Goal: Information Seeking & Learning: Learn about a topic

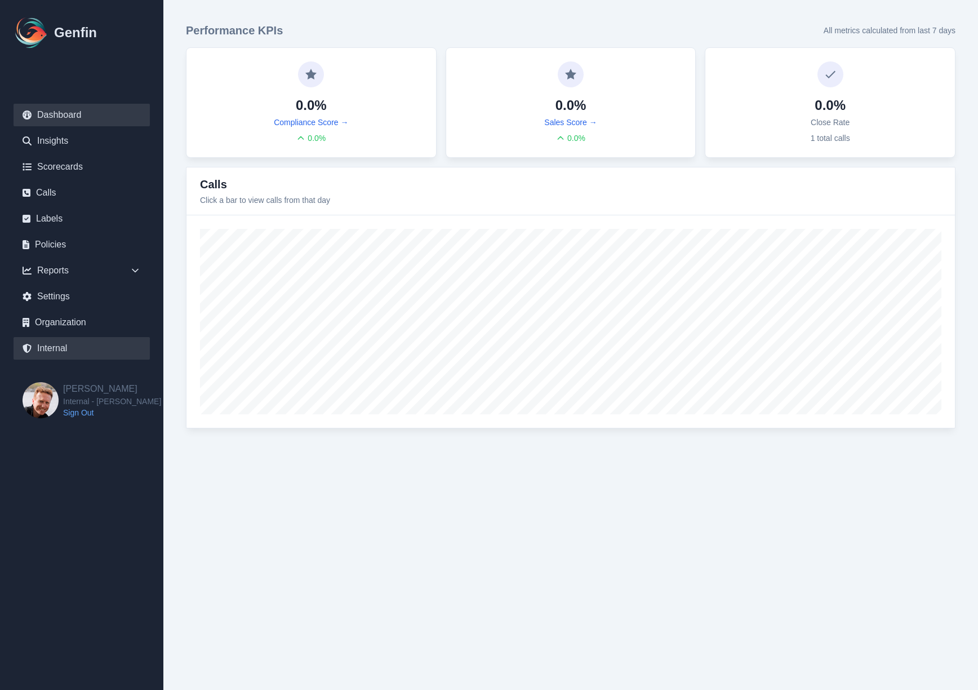
click at [51, 352] on link "Internal" at bounding box center [82, 348] width 136 height 23
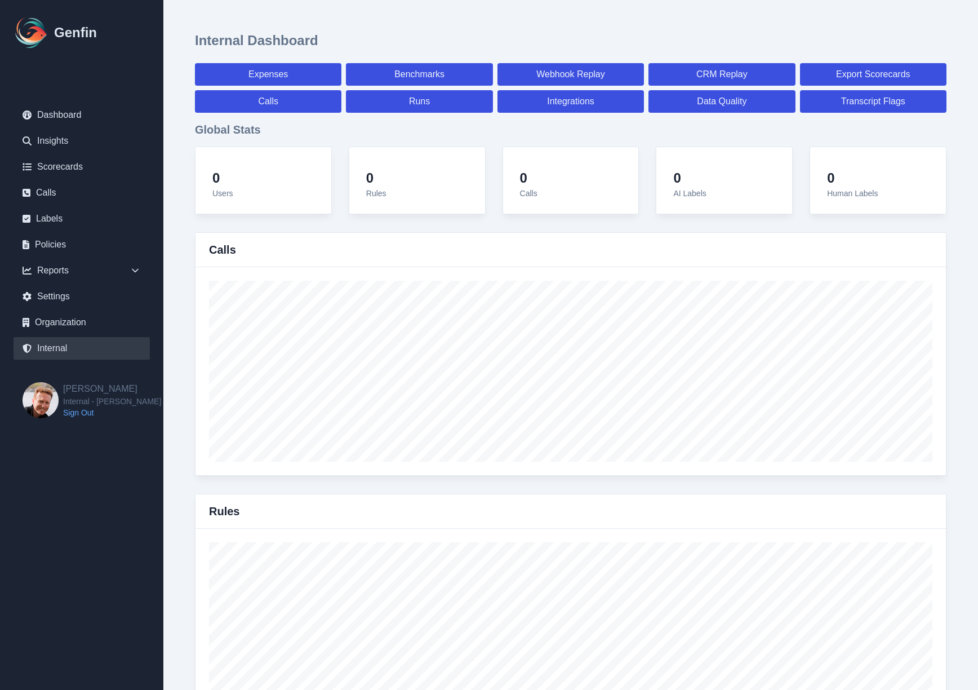
select select "paid"
select select "7"
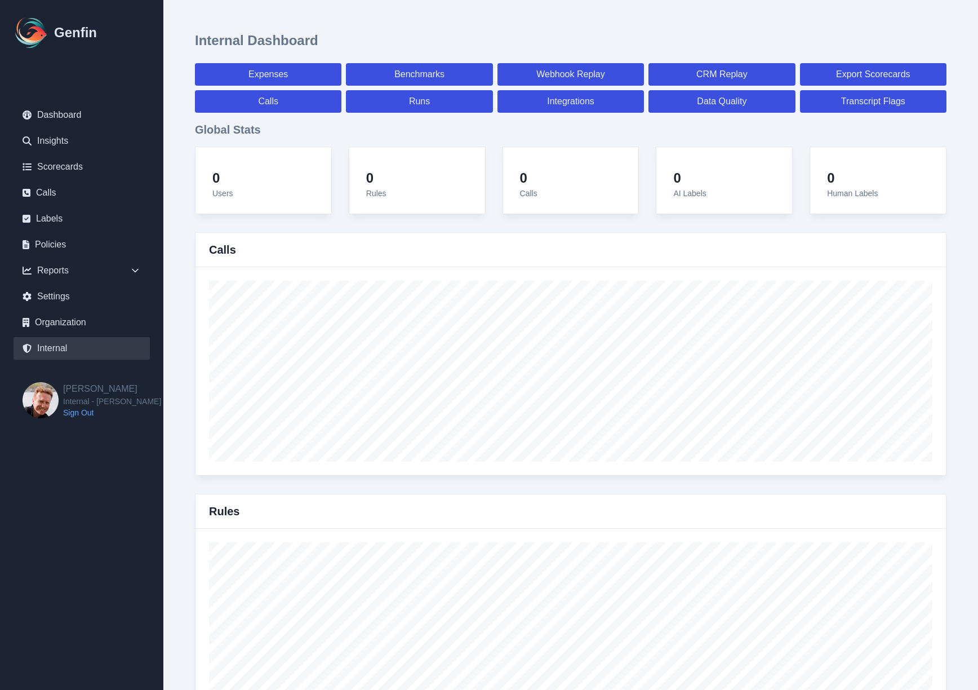
select select "paid"
select select "7"
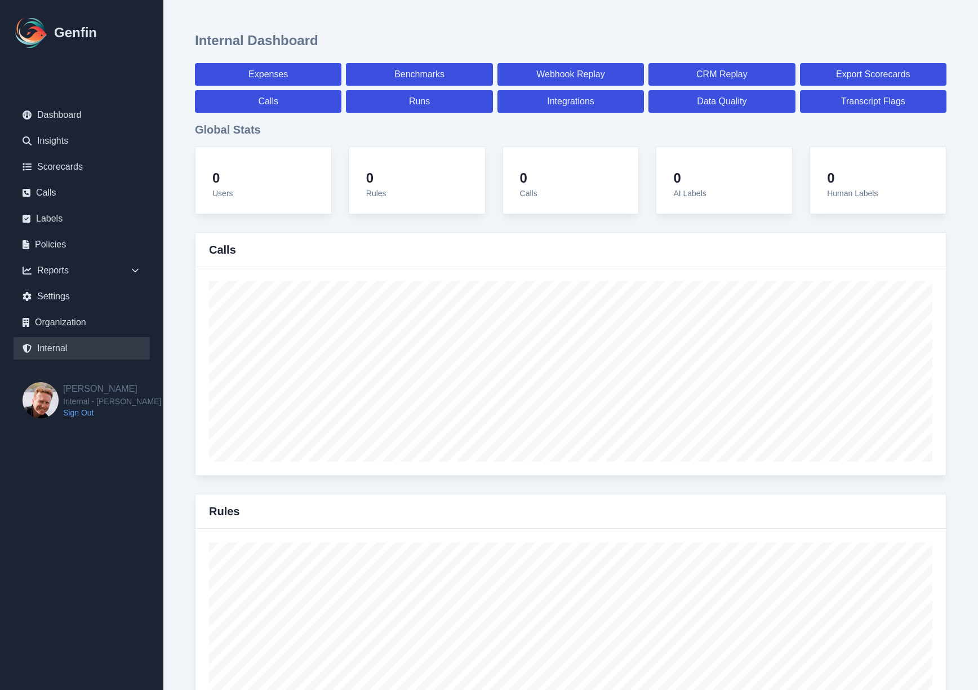
select select "7"
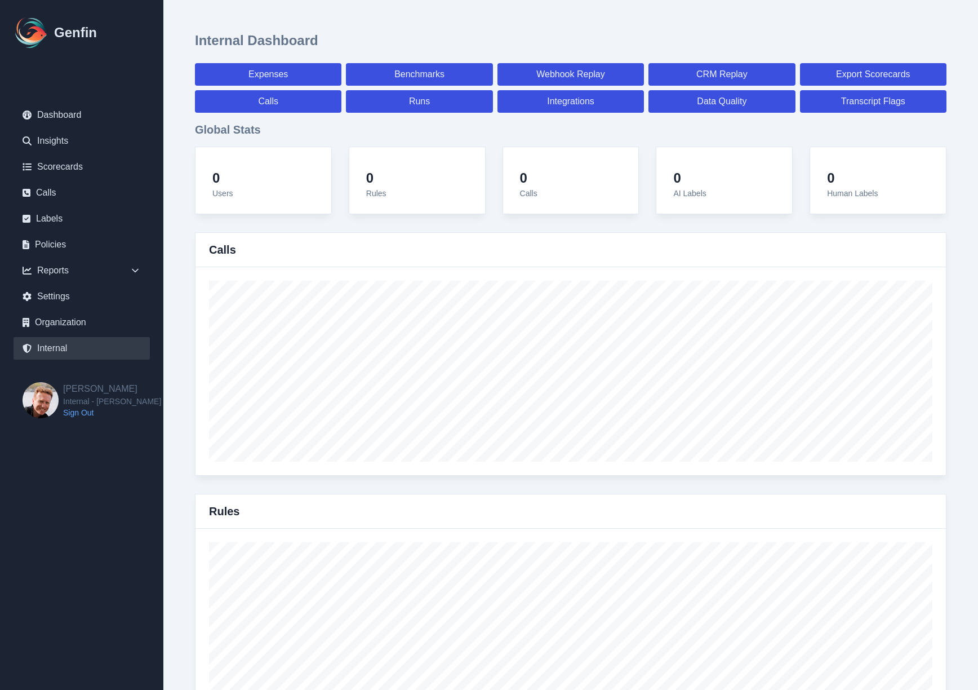
select select "7"
select select "paid"
select select "7"
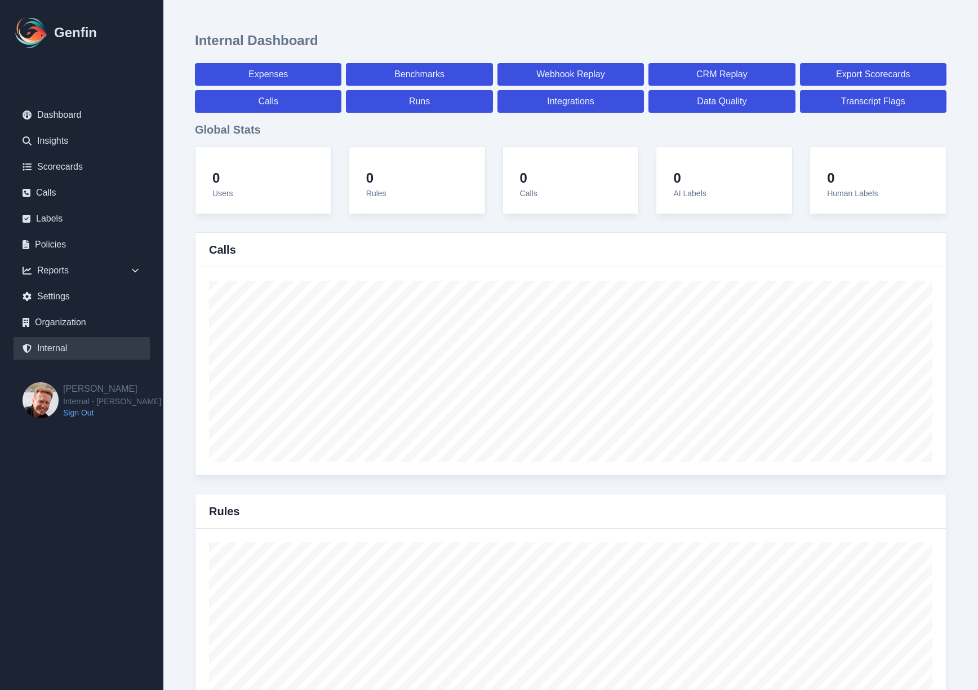
select select "7"
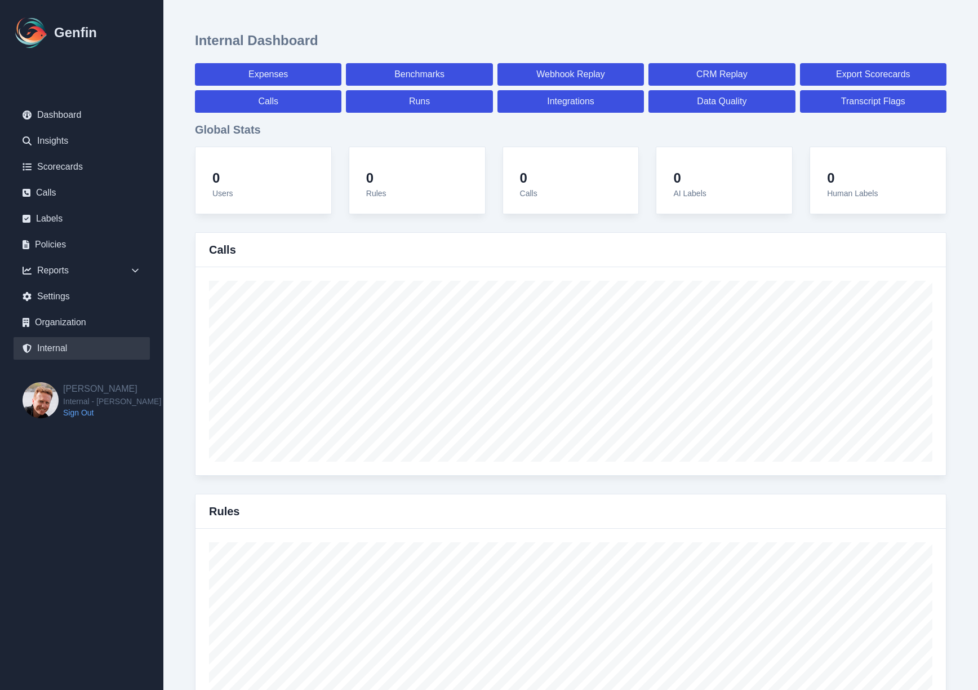
select select "7"
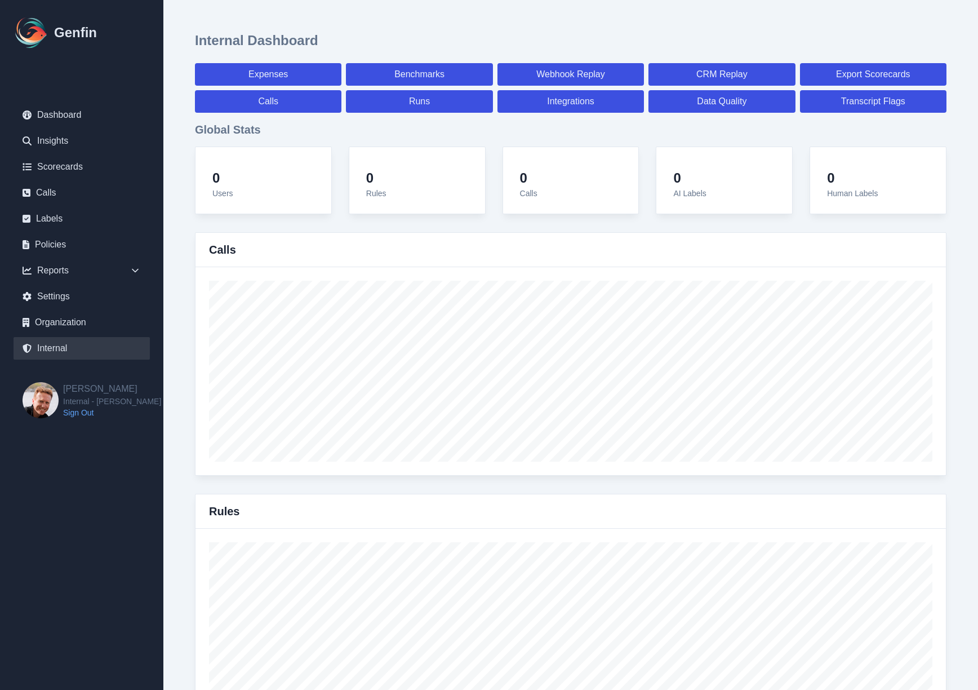
select select "7"
select select "paid"
select select "7"
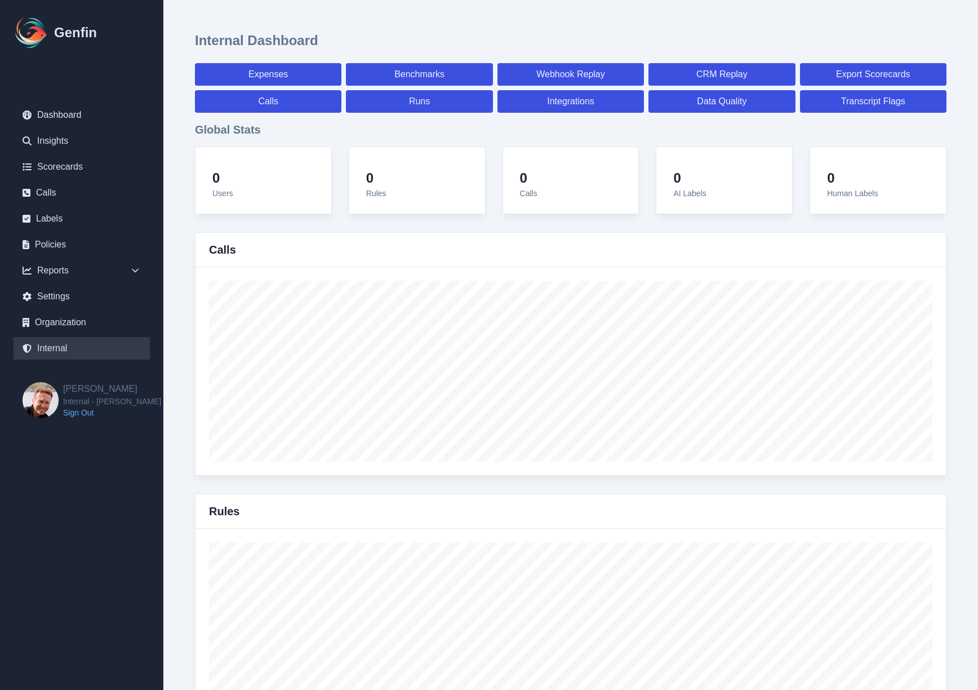
select select "7"
select select "paid"
select select "7"
select select "paid"
select select "7"
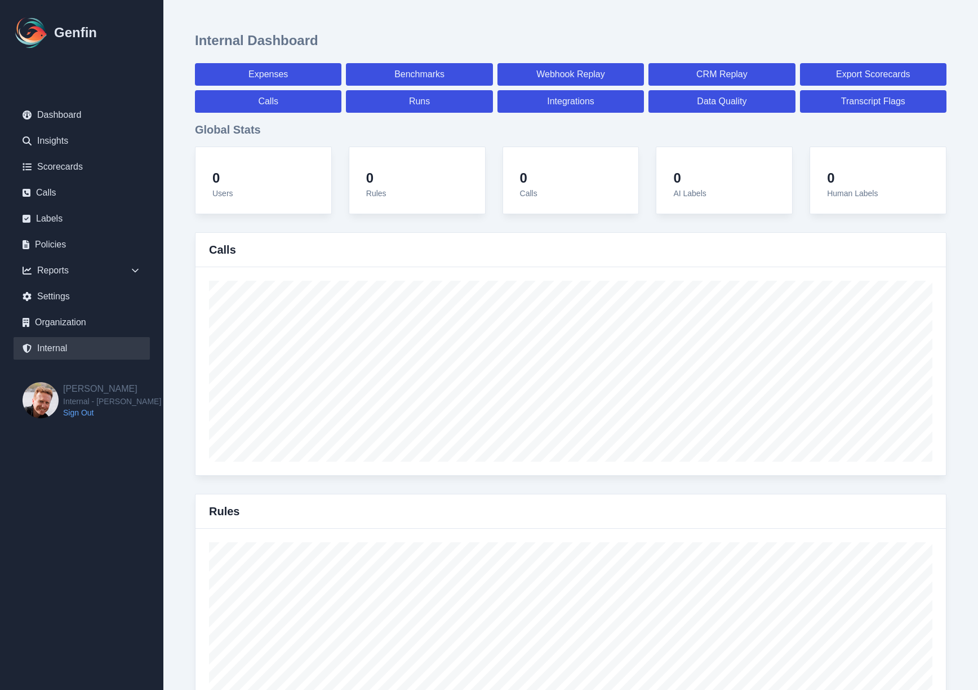
select select "7"
select select "paid"
select select "7"
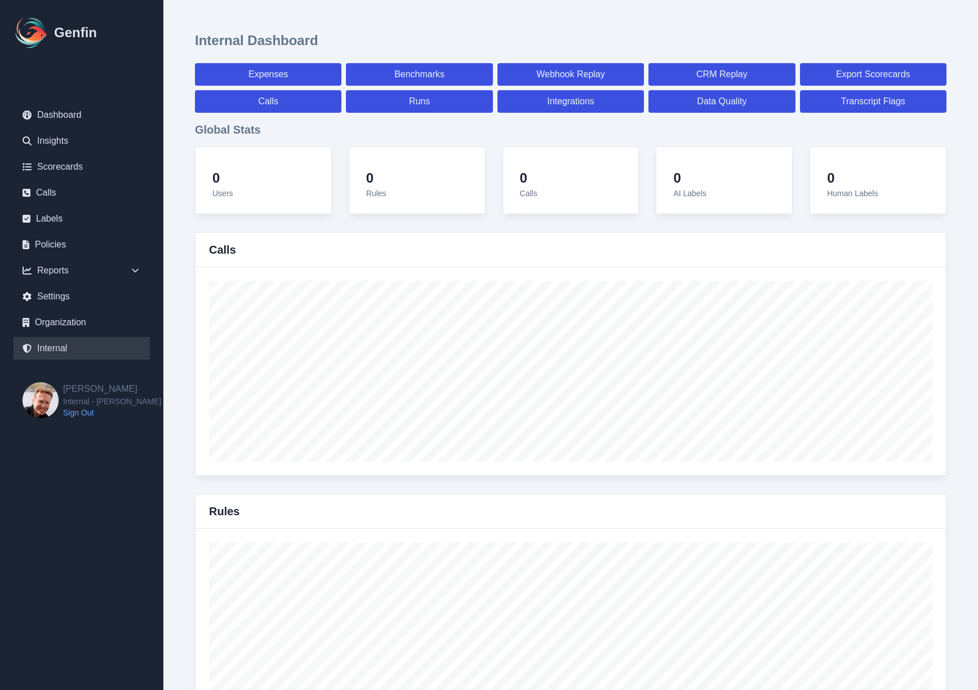
select select "7"
select select "paid"
select select "7"
select select "paid"
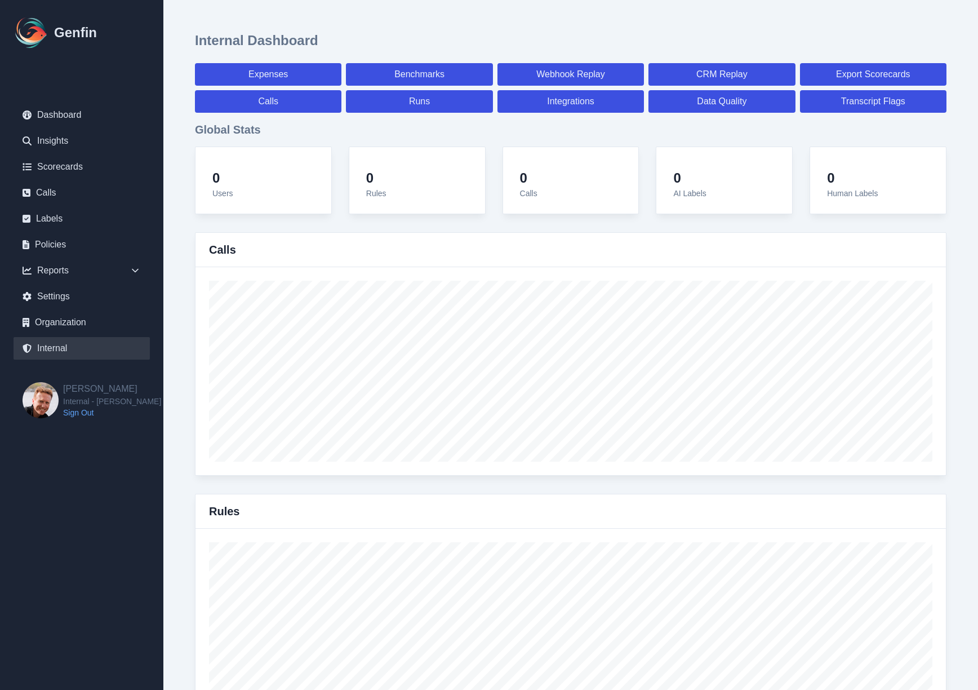
select select "7"
select select "paid"
select select "7"
select select "paid"
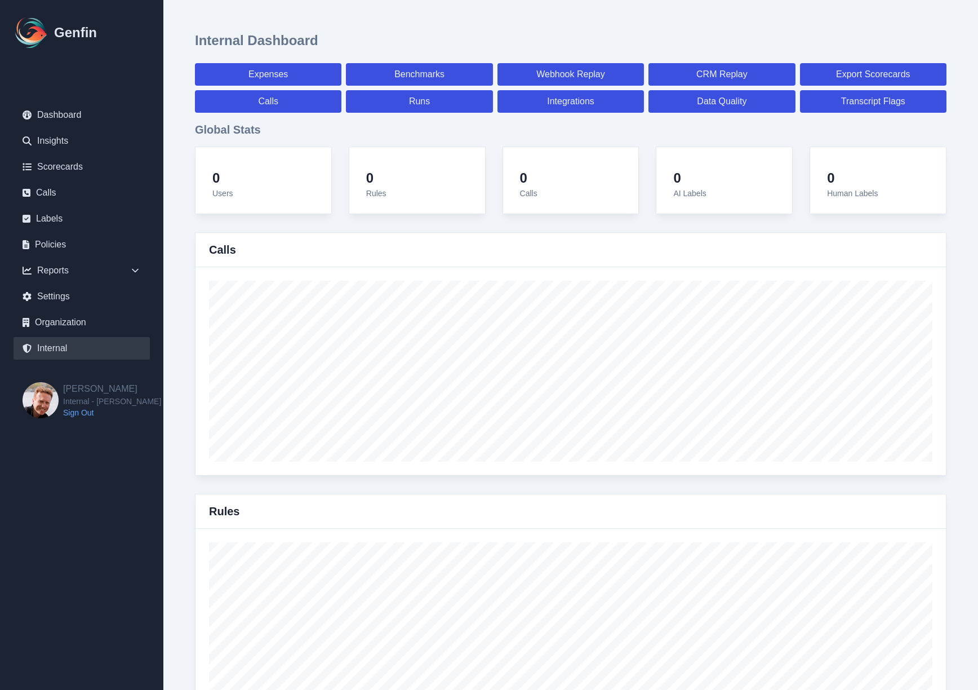
select select "7"
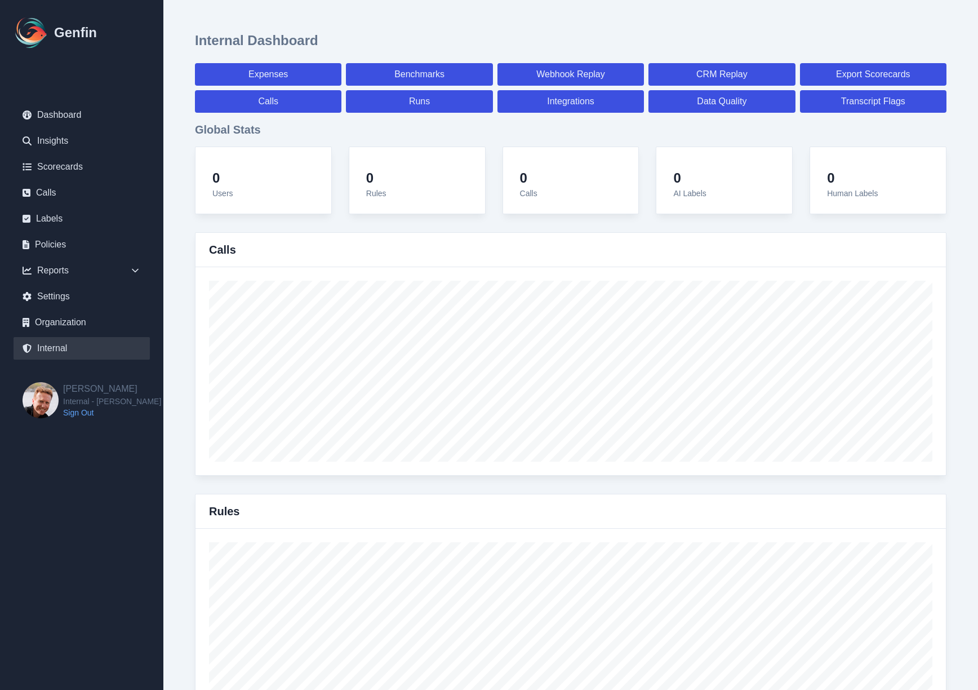
select select "7"
select select "paid"
select select "7"
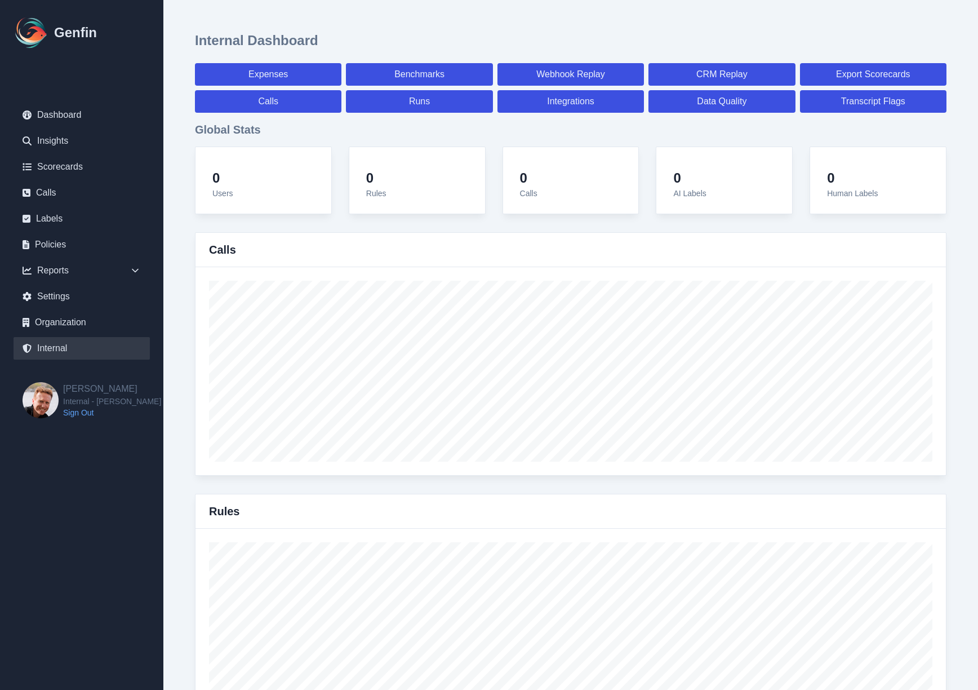
select select "7"
select select "paid"
select select "7"
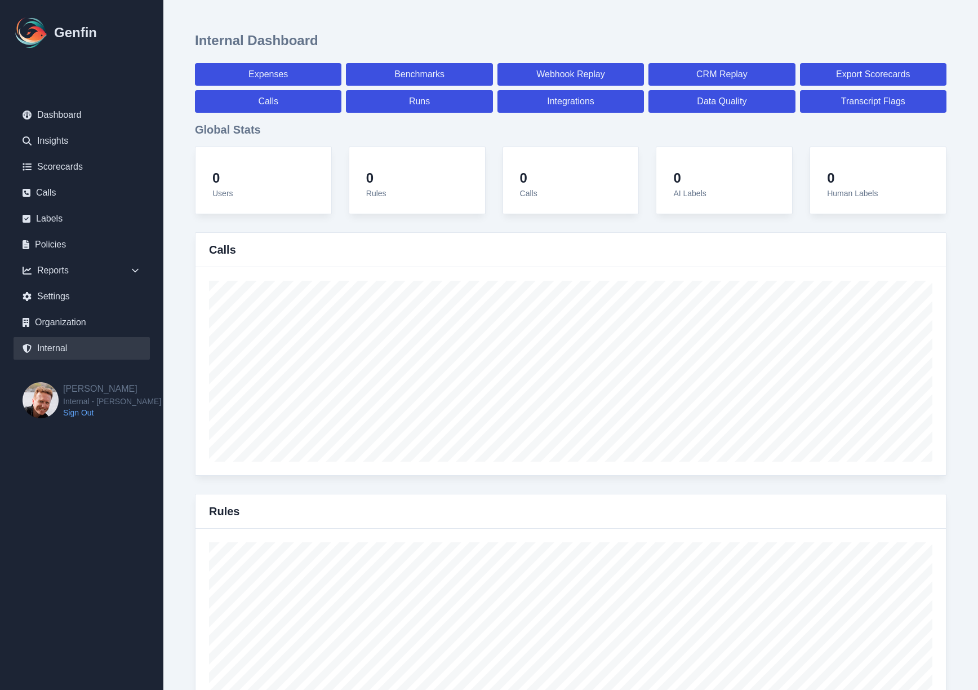
select select "7"
select select "paid"
select select "7"
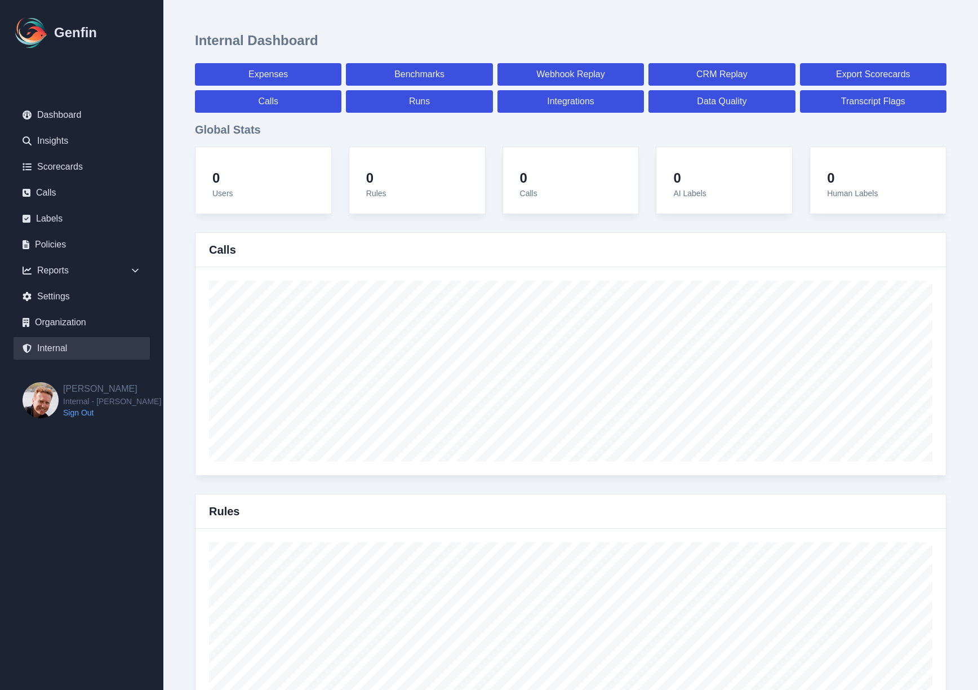
select select "7"
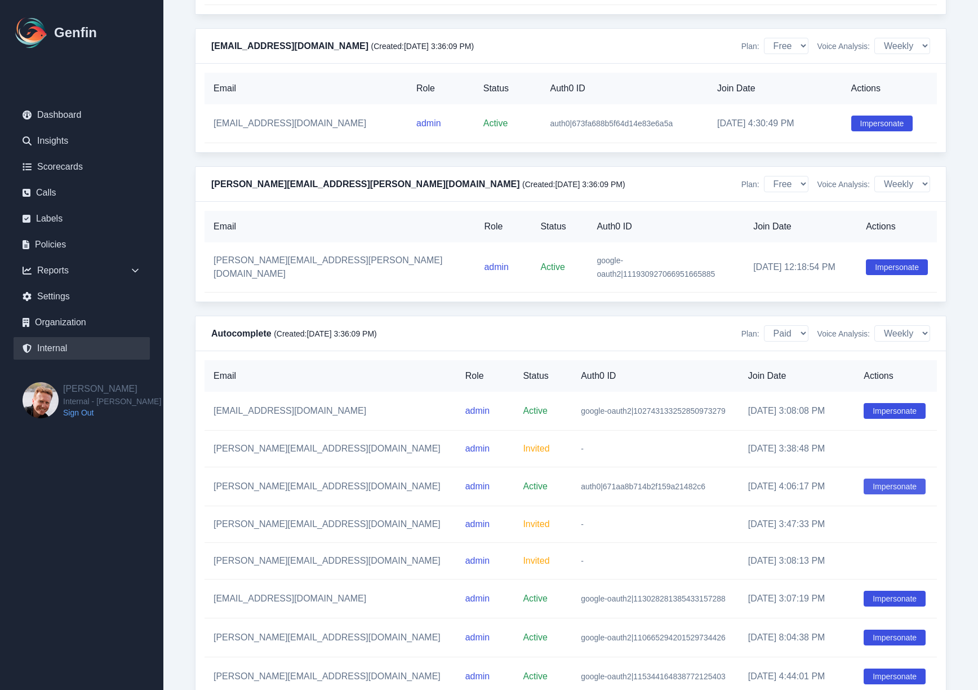
click at [868, 494] on button "Impersonate" at bounding box center [895, 486] width 62 height 16
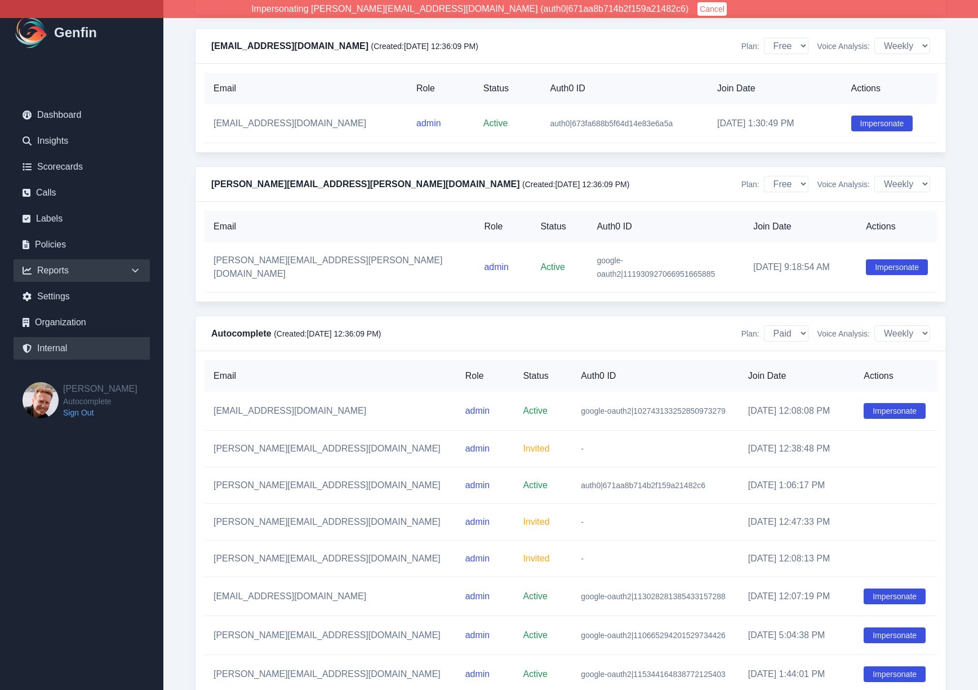
click at [62, 273] on div "Reports" at bounding box center [82, 270] width 136 height 23
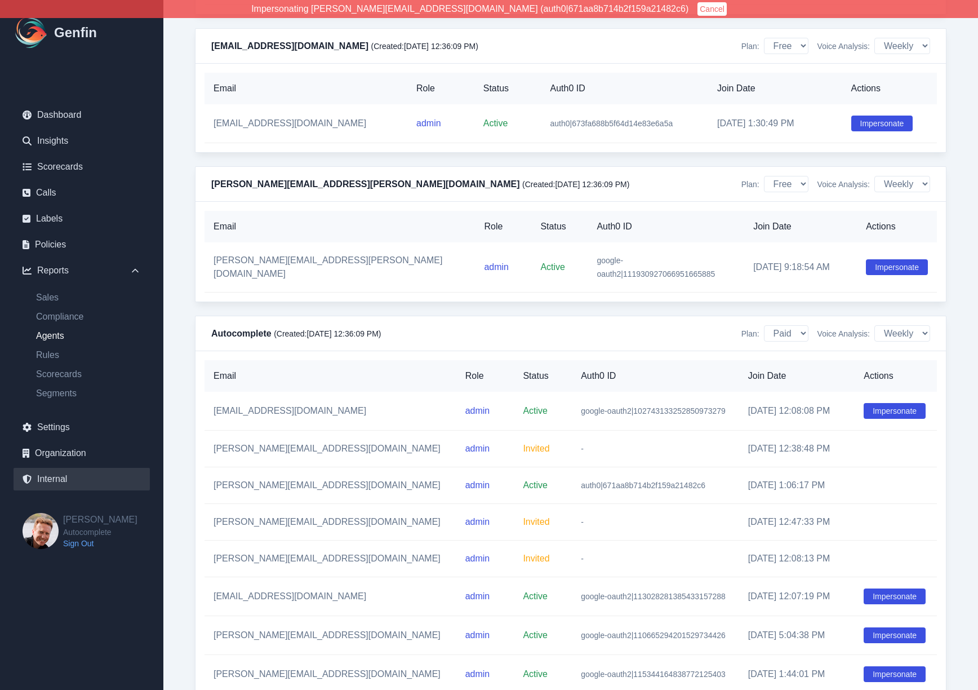
click at [50, 338] on link "Agents" at bounding box center [88, 336] width 123 height 14
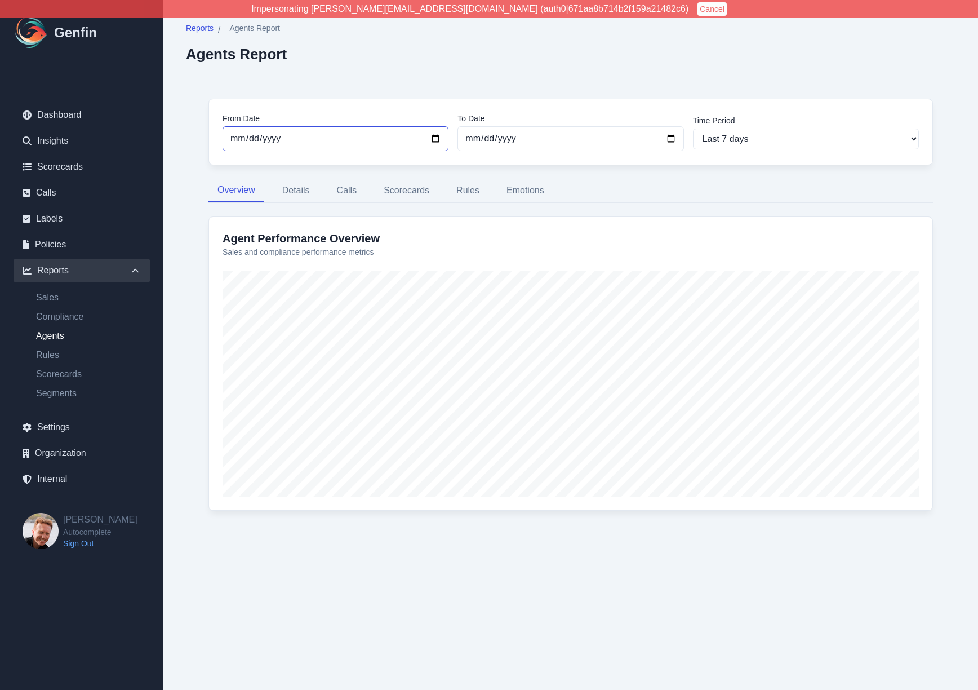
click at [436, 139] on input "2025-09-17" at bounding box center [336, 138] width 226 height 25
click at [193, 245] on div "From Date 2025-09-17 To Date 2025-09-24 Time Period Last 7 days Last 14 days La…" at bounding box center [571, 311] width 770 height 470
click at [305, 192] on button "Details" at bounding box center [296, 191] width 46 height 24
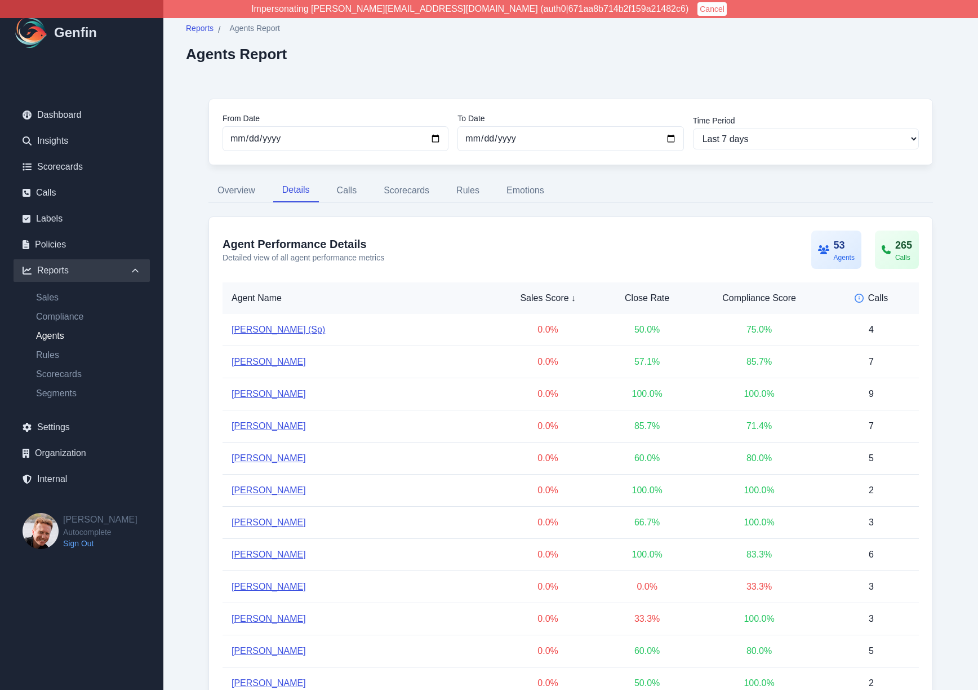
click at [268, 360] on link "[PERSON_NAME]" at bounding box center [269, 362] width 74 height 14
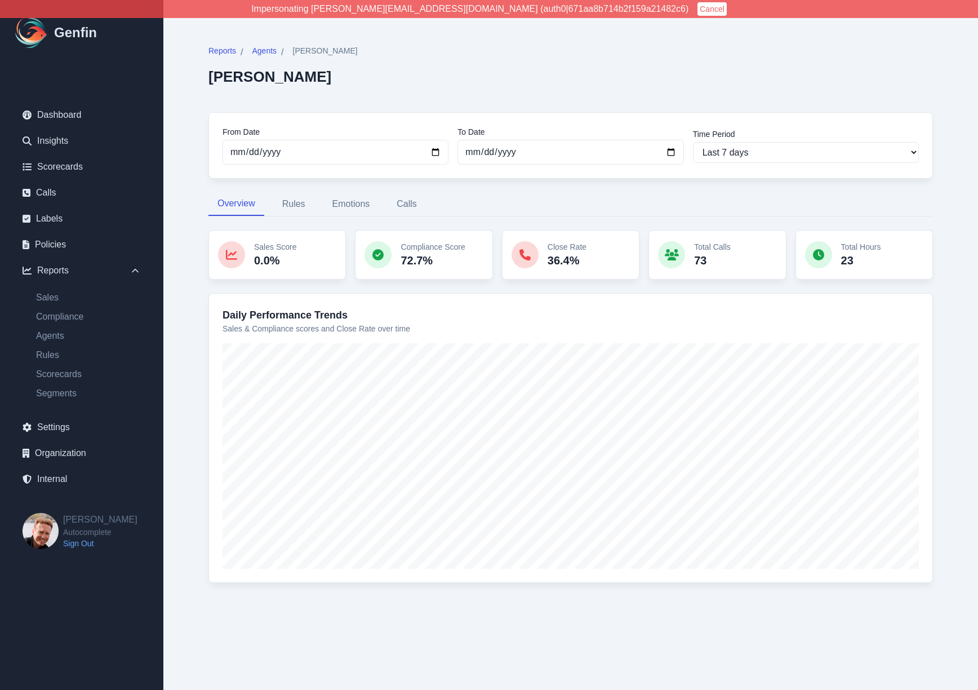
click at [179, 309] on div "Reports / Agents / [PERSON_NAME] [PERSON_NAME][GEOGRAPHIC_DATA] From Date [DATE…" at bounding box center [570, 320] width 815 height 641
click at [698, 10] on button "Cancel" at bounding box center [712, 9] width 29 height 14
